Goal: Task Accomplishment & Management: Complete application form

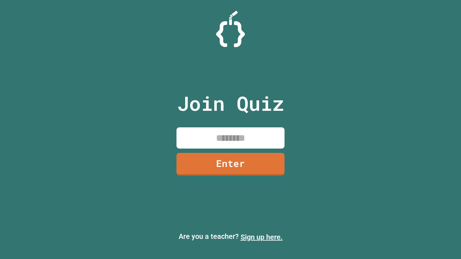
click at [261, 237] on link "Sign up here." at bounding box center [261, 237] width 42 height 9
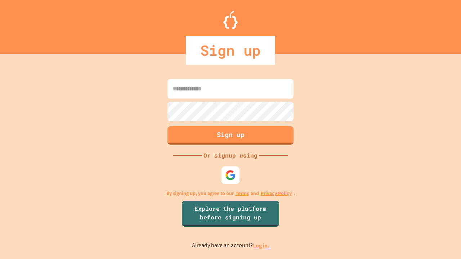
click at [261, 246] on link "Log in." at bounding box center [261, 246] width 17 height 8
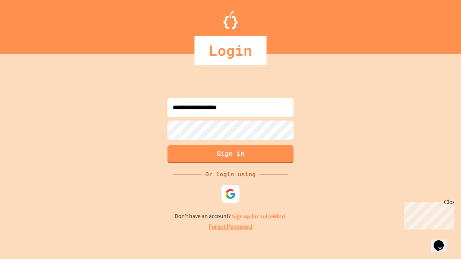
type input "**********"
